Goal: Task Accomplishment & Management: Use online tool/utility

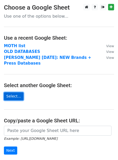
click at [12, 97] on link "Select..." at bounding box center [14, 97] width 20 height 8
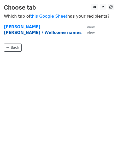
click at [27, 33] on strong "[PERSON_NAME] / Wellcome names" at bounding box center [42, 32] width 77 height 5
click at [24, 33] on strong "[PERSON_NAME] / Wellcome names" at bounding box center [42, 32] width 77 height 5
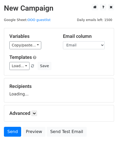
click at [24, 33] on div "Variables Copy/paste... {{First name}} {{Last name}} {{Brand}} {{Position}} {{E…" at bounding box center [58, 51] width 109 height 47
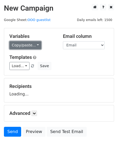
click at [21, 48] on link "Copy/paste..." at bounding box center [25, 45] width 32 height 8
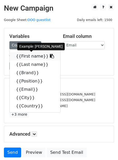
click at [22, 55] on link "{{First name}}" at bounding box center [35, 56] width 50 height 8
copy h5 "Variables"
